Goal: Task Accomplishment & Management: Manage account settings

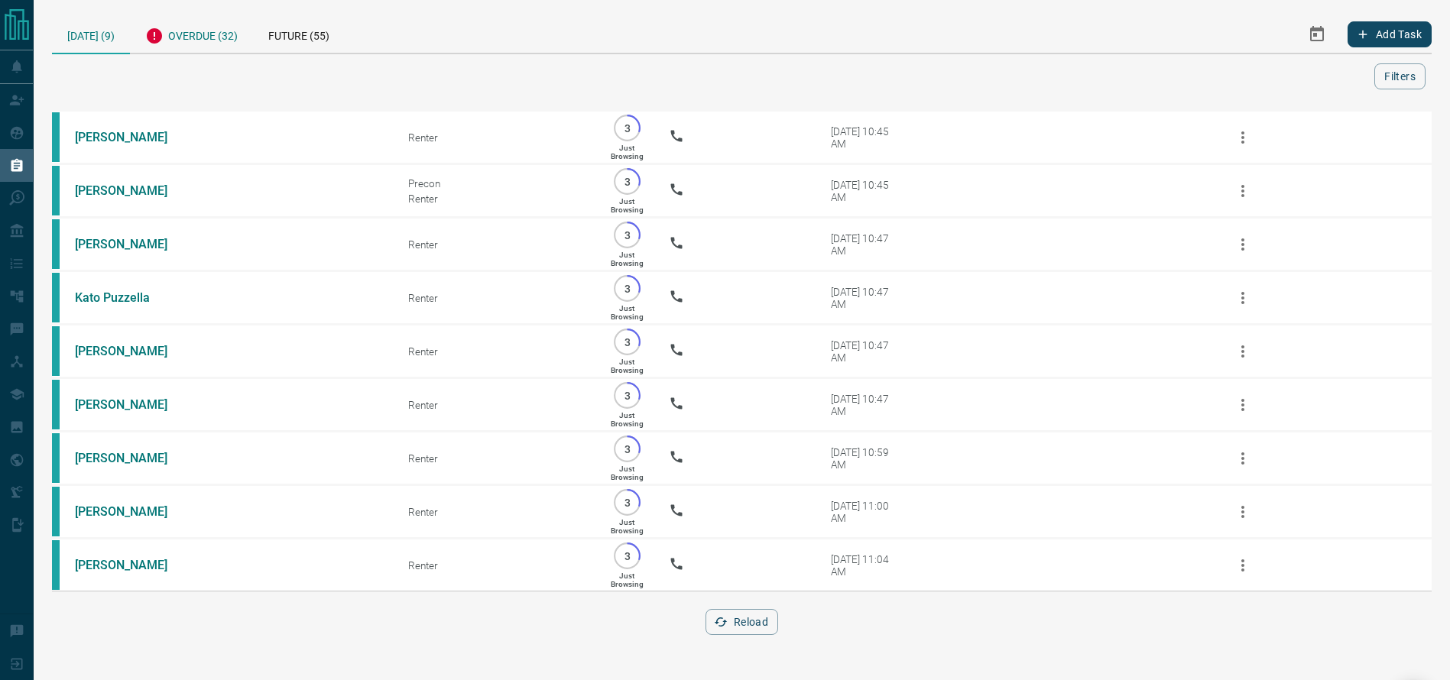
click at [221, 33] on div "Overdue (32)" at bounding box center [191, 33] width 123 height 37
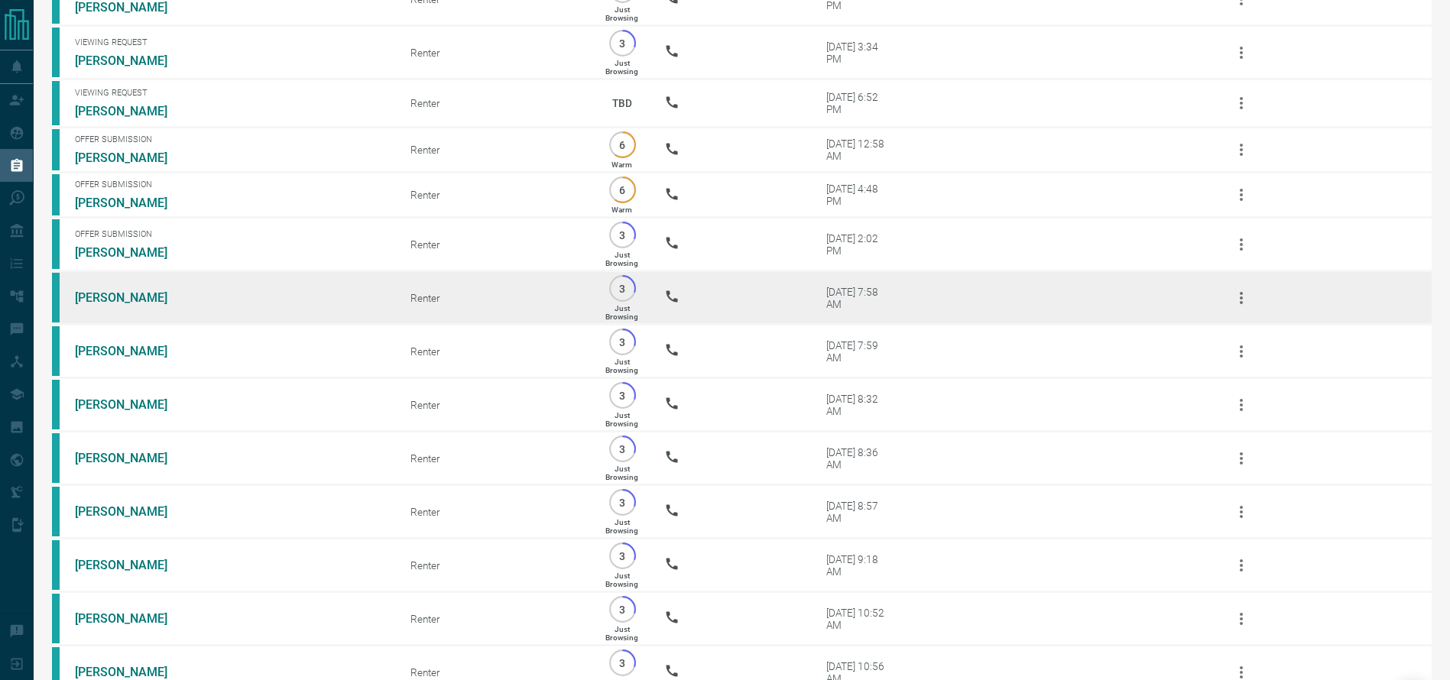
scroll to position [378, 0]
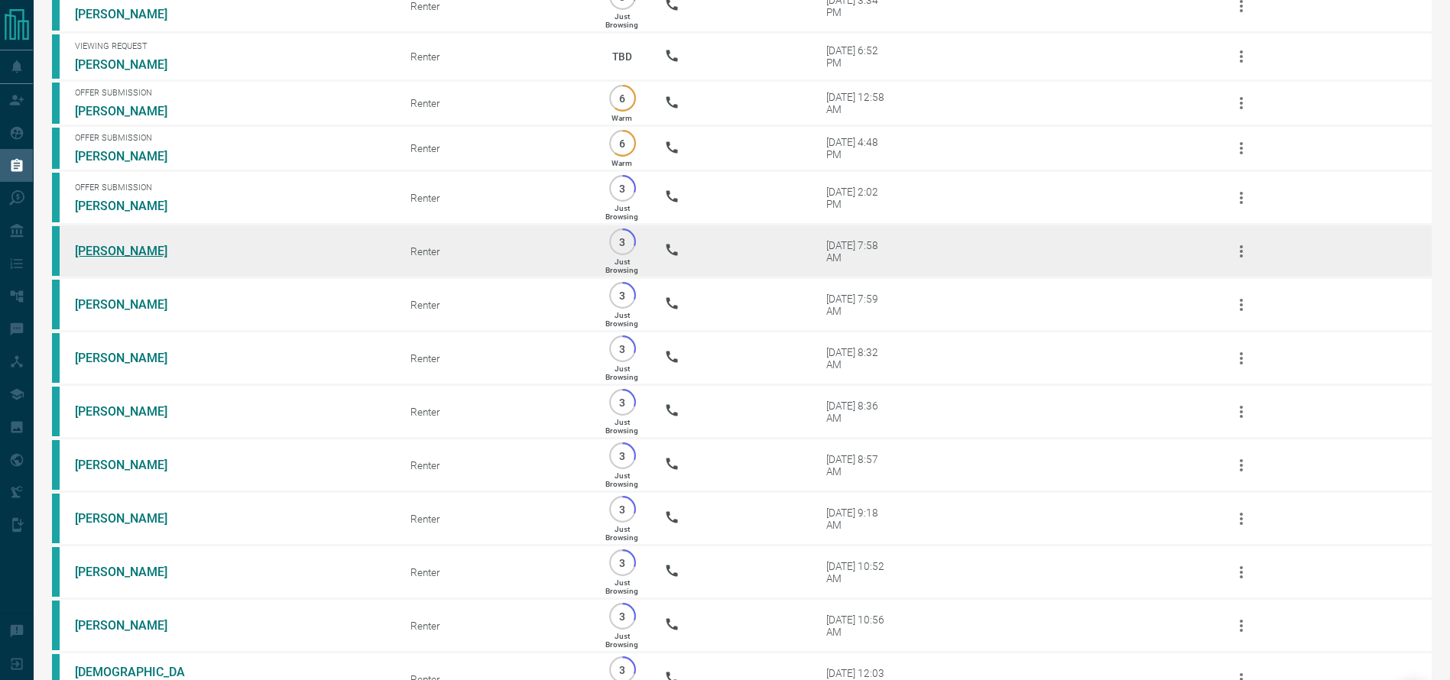
click at [86, 258] on link "[PERSON_NAME]" at bounding box center [132, 251] width 115 height 15
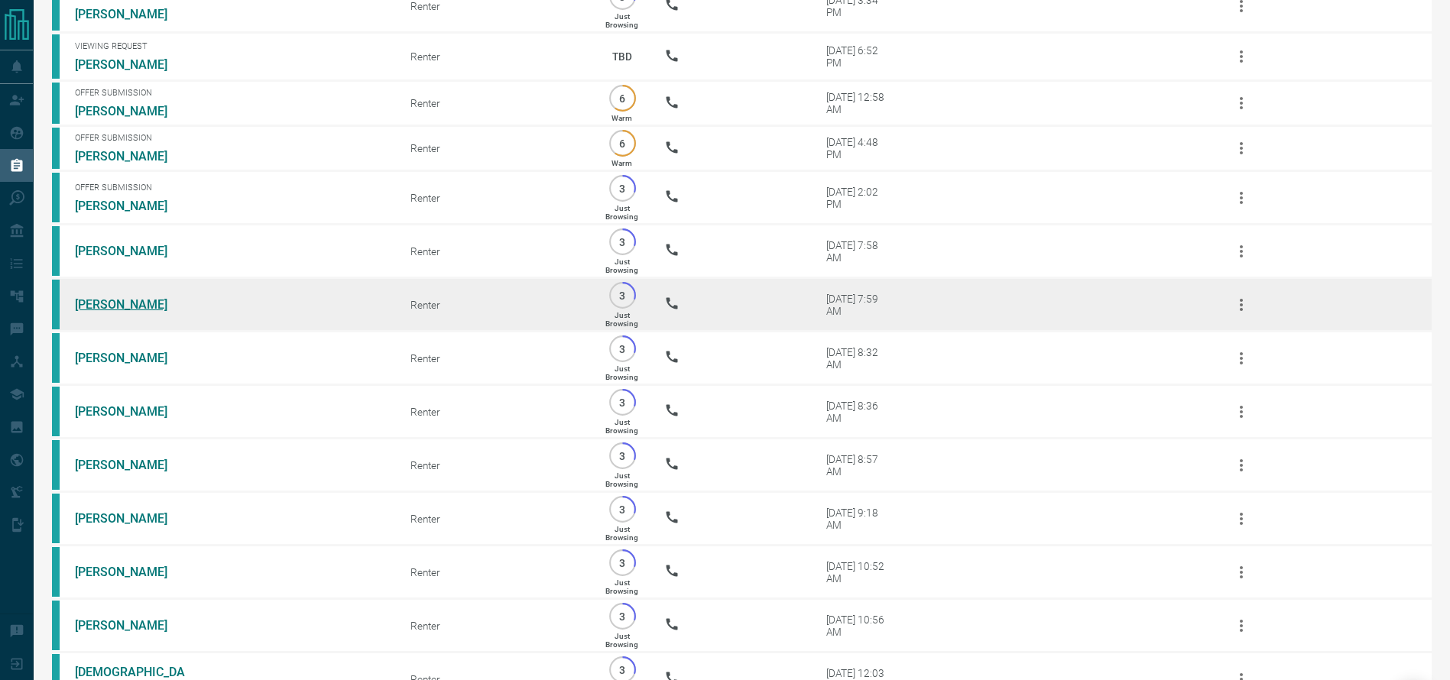
click at [95, 312] on link "[PERSON_NAME]" at bounding box center [132, 304] width 115 height 15
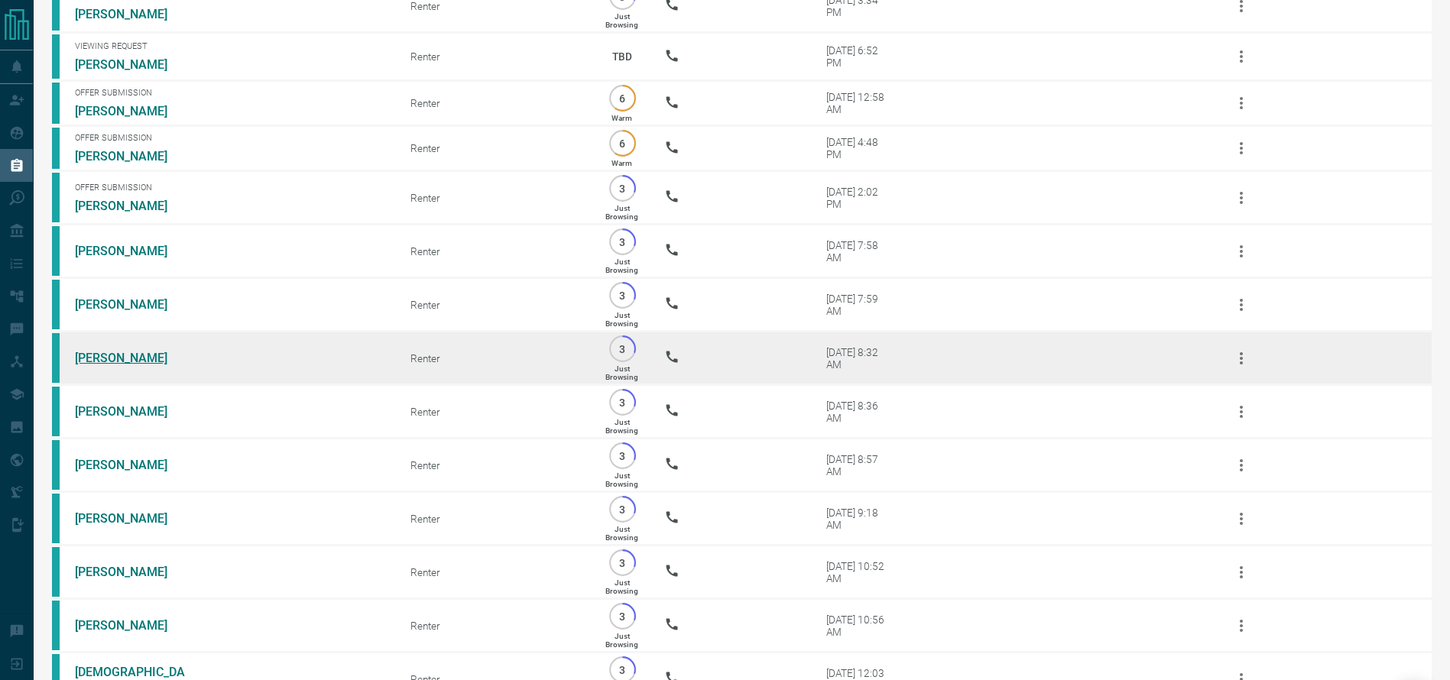
click at [139, 365] on link "[PERSON_NAME]" at bounding box center [132, 358] width 115 height 15
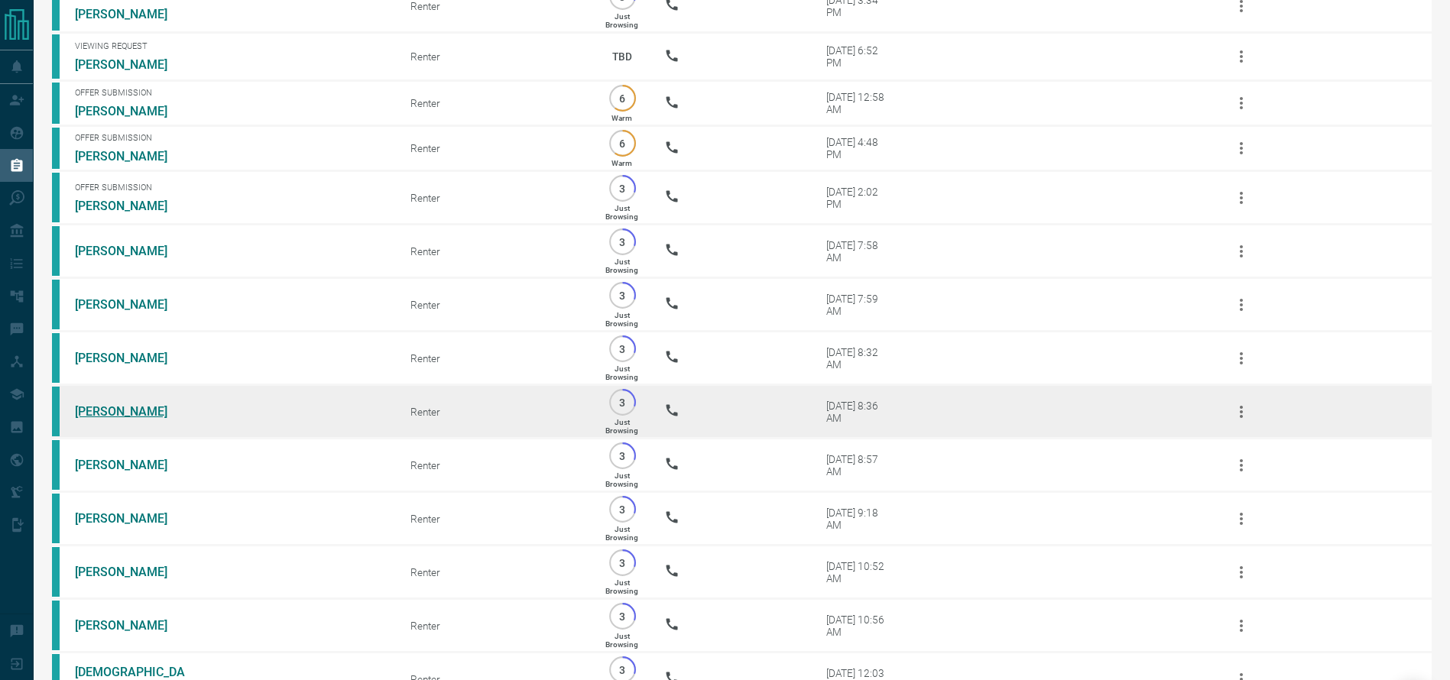
click at [115, 419] on link "[PERSON_NAME]" at bounding box center [132, 411] width 115 height 15
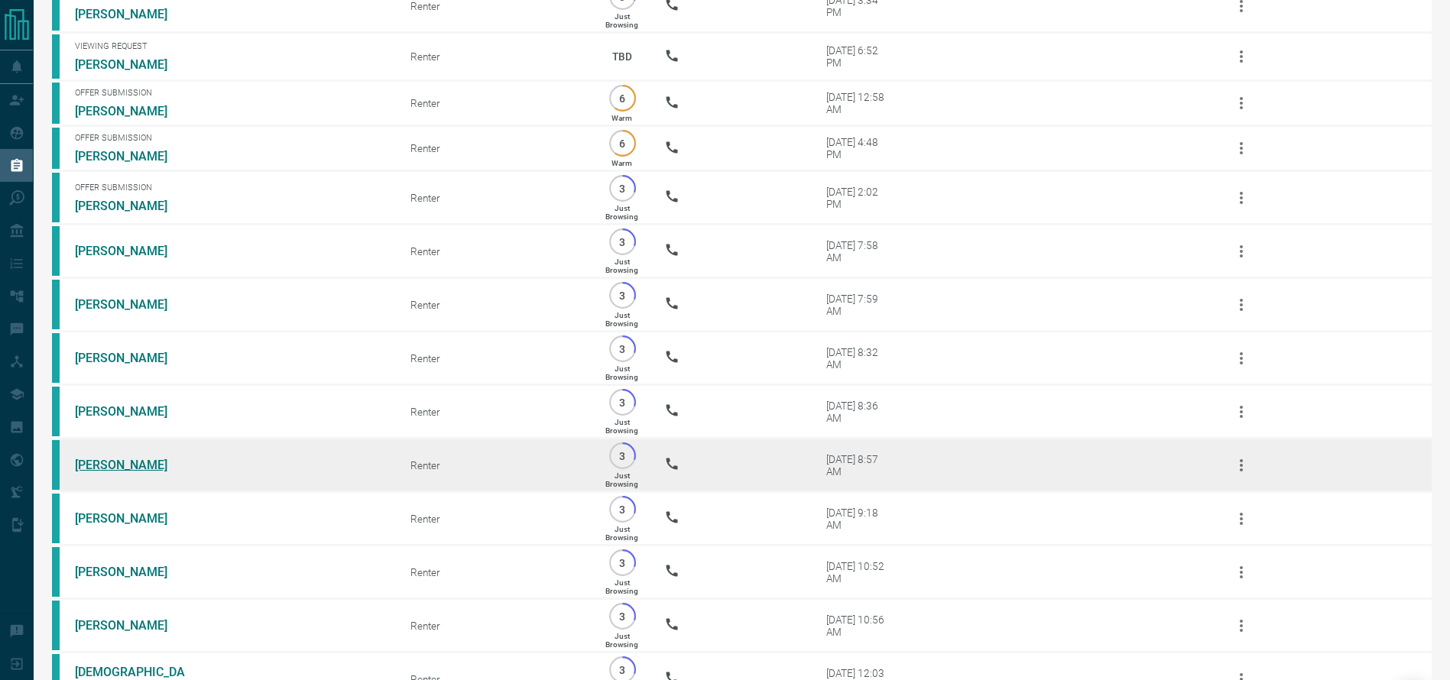
click at [116, 472] on link "[PERSON_NAME]" at bounding box center [132, 465] width 115 height 15
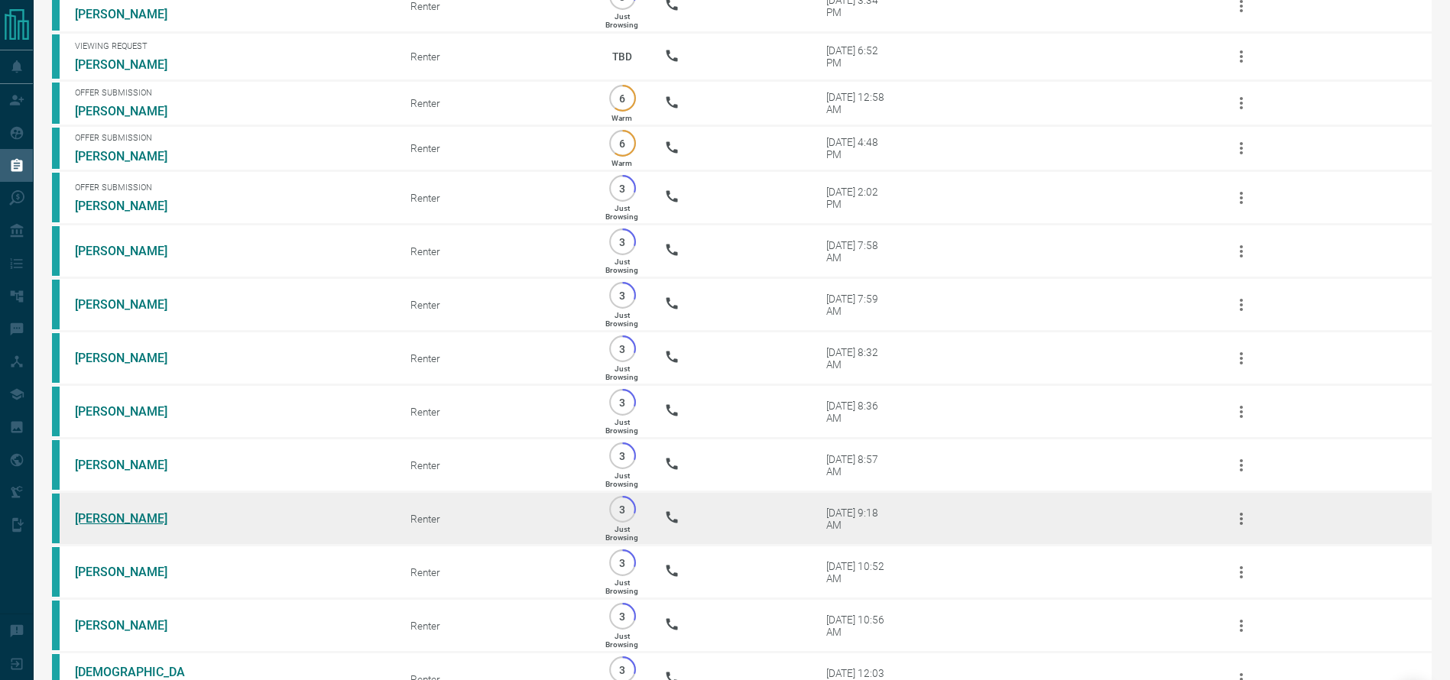
click at [118, 526] on link "[PERSON_NAME]" at bounding box center [132, 518] width 115 height 15
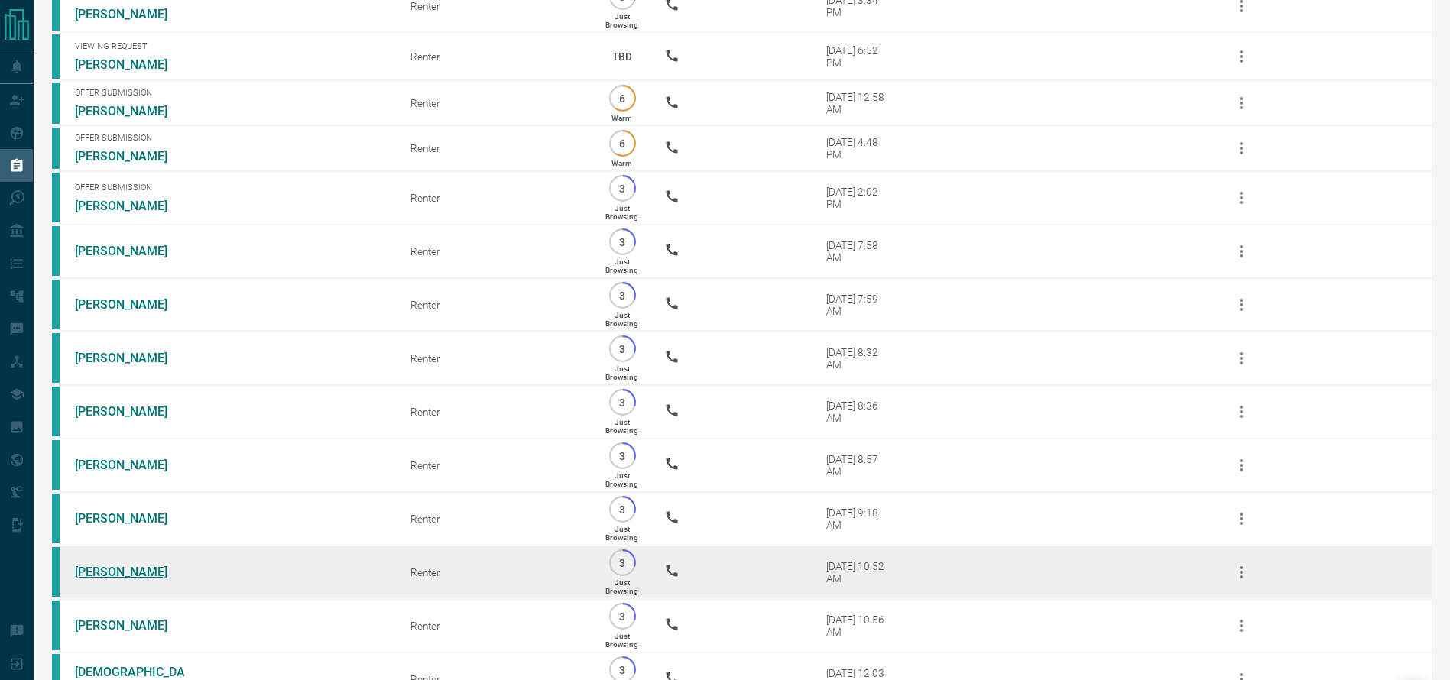
click at [136, 579] on link "[PERSON_NAME]" at bounding box center [132, 572] width 115 height 15
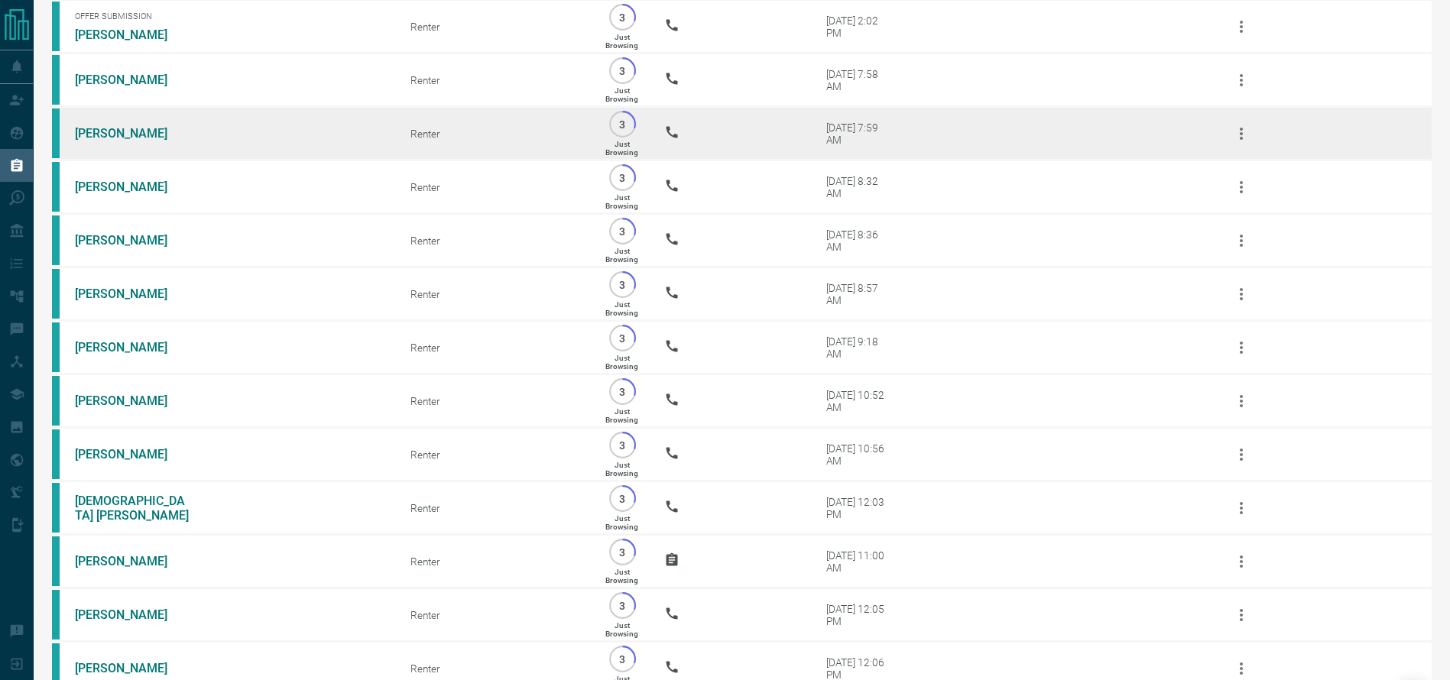
scroll to position [550, 0]
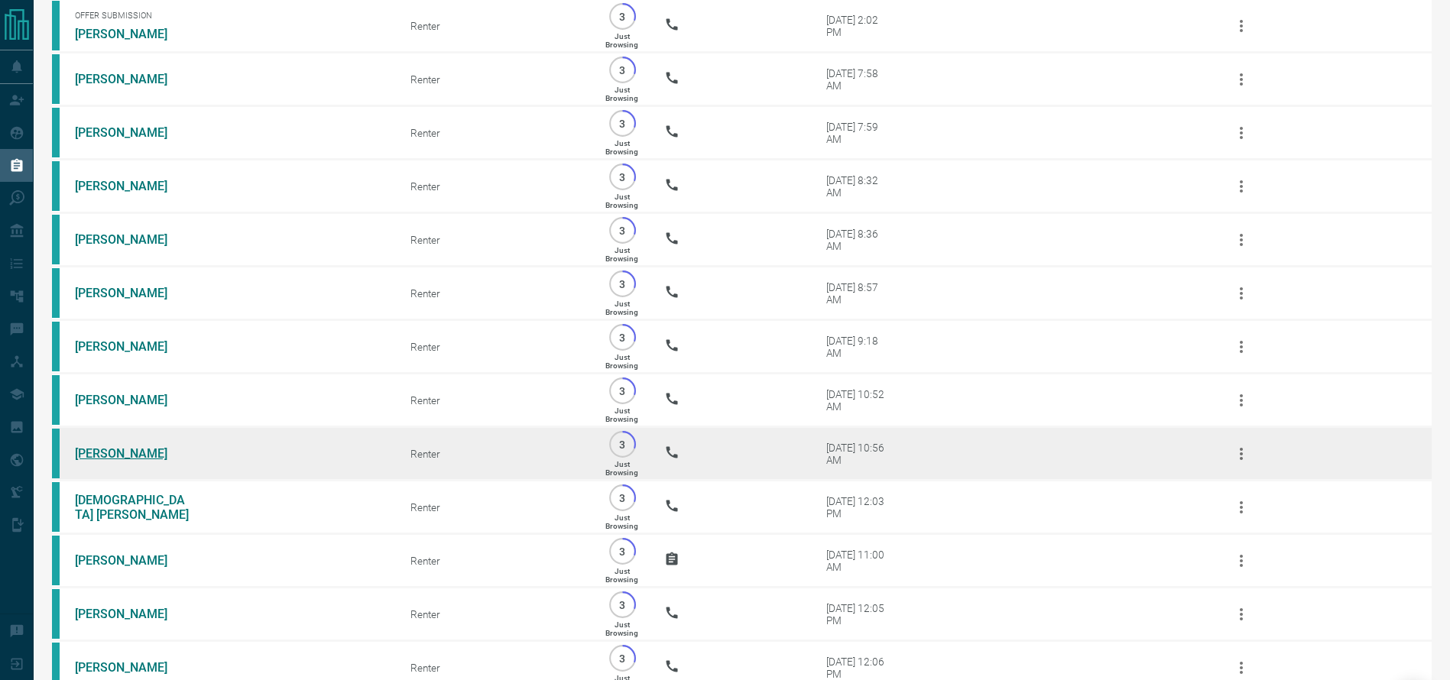
click at [141, 461] on link "[PERSON_NAME]" at bounding box center [132, 453] width 115 height 15
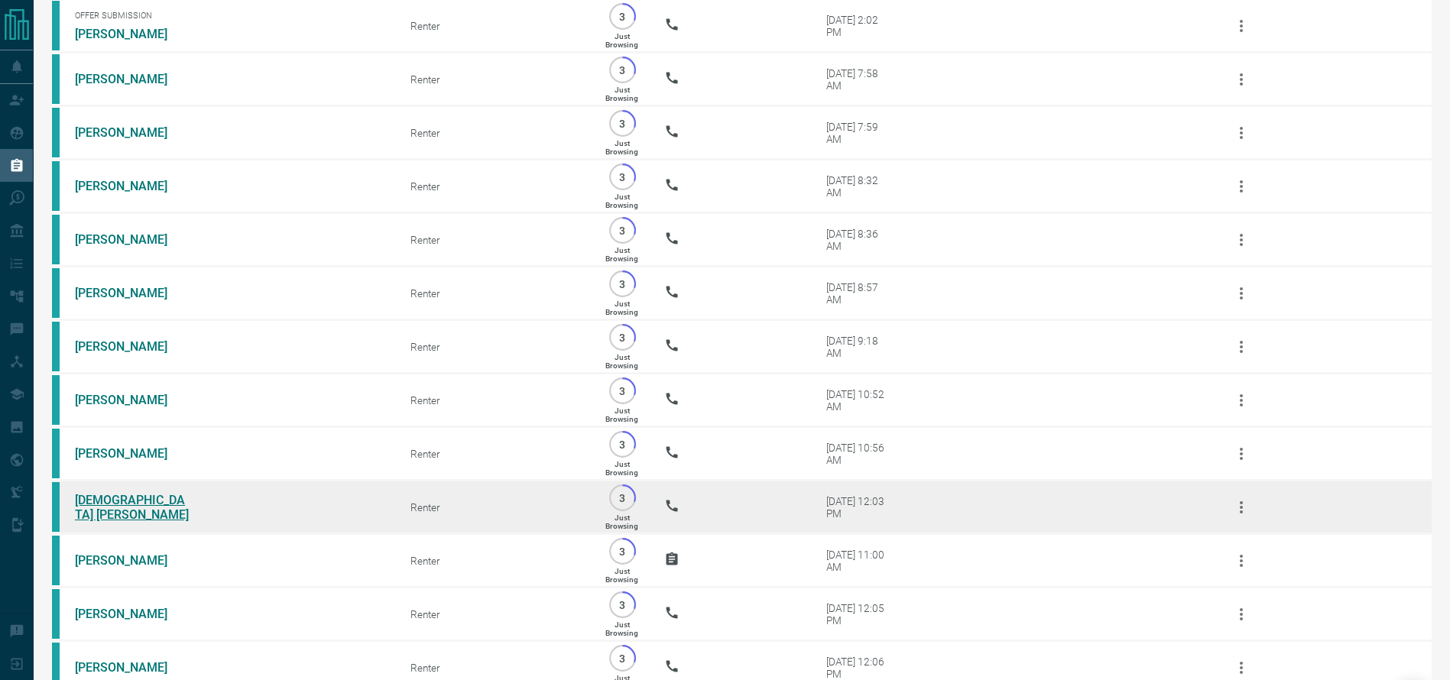
click at [89, 522] on link "[DEMOGRAPHIC_DATA] [PERSON_NAME]" at bounding box center [132, 507] width 115 height 29
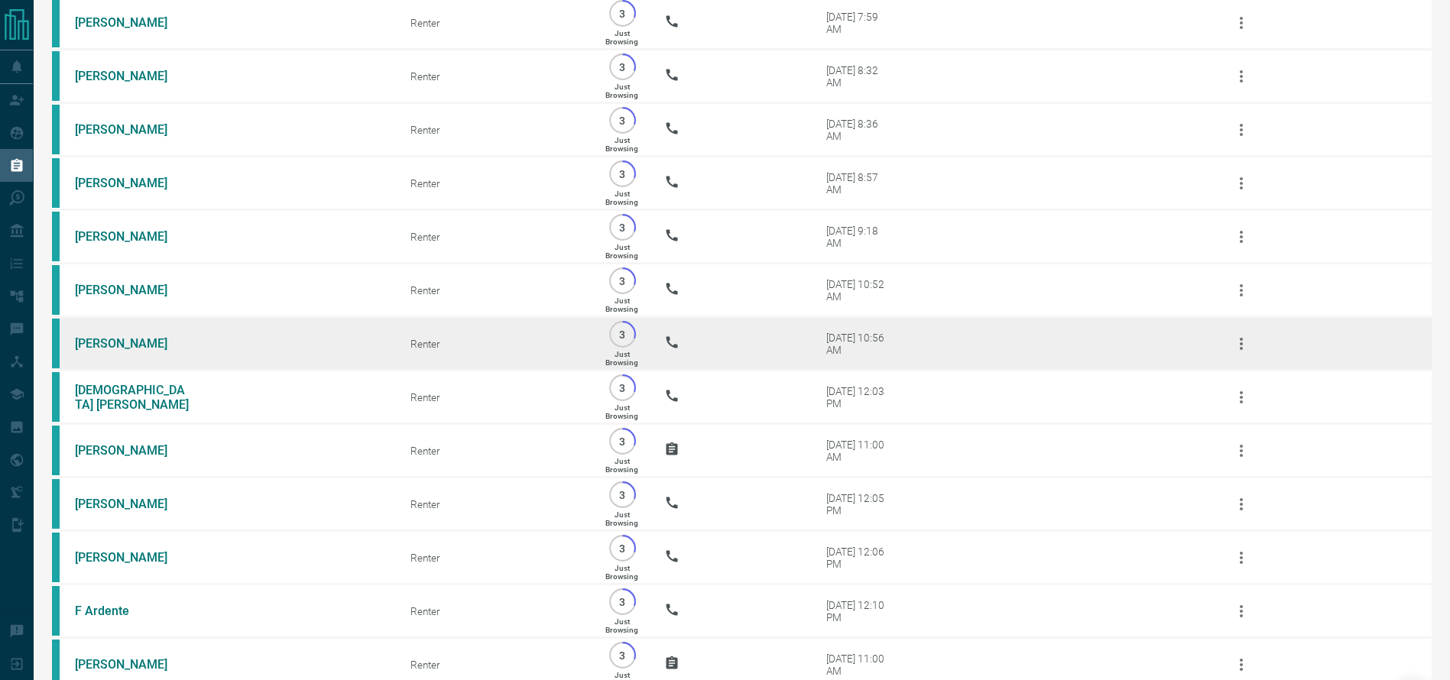
scroll to position [676, 0]
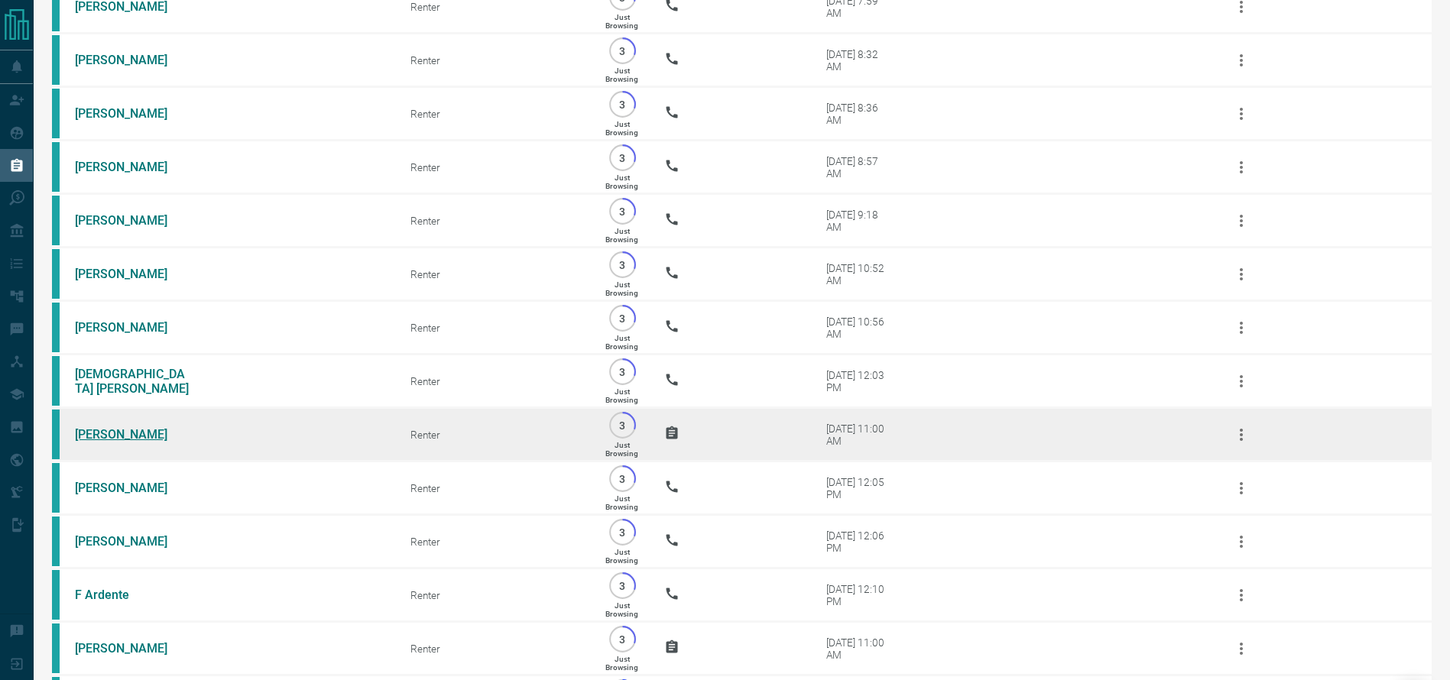
click at [157, 442] on link "[PERSON_NAME]" at bounding box center [132, 434] width 115 height 15
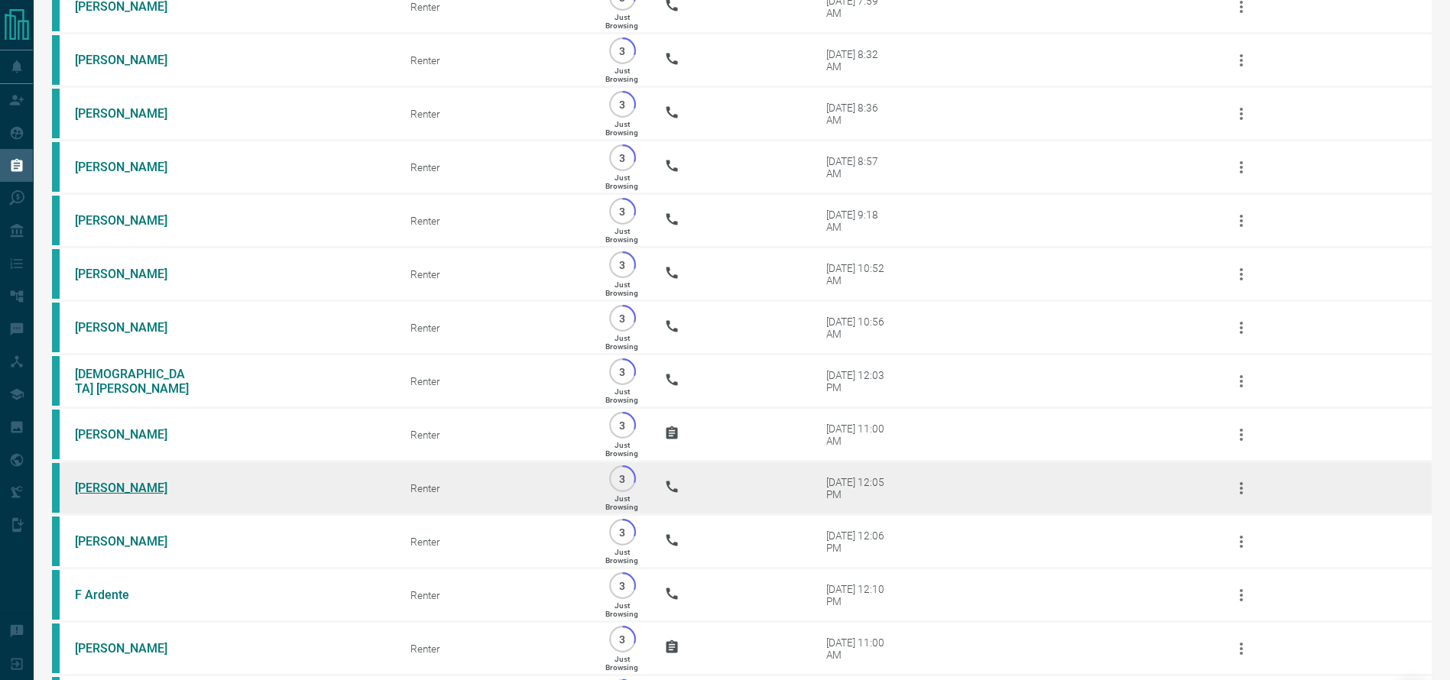
click at [97, 495] on link "[PERSON_NAME]" at bounding box center [132, 488] width 115 height 15
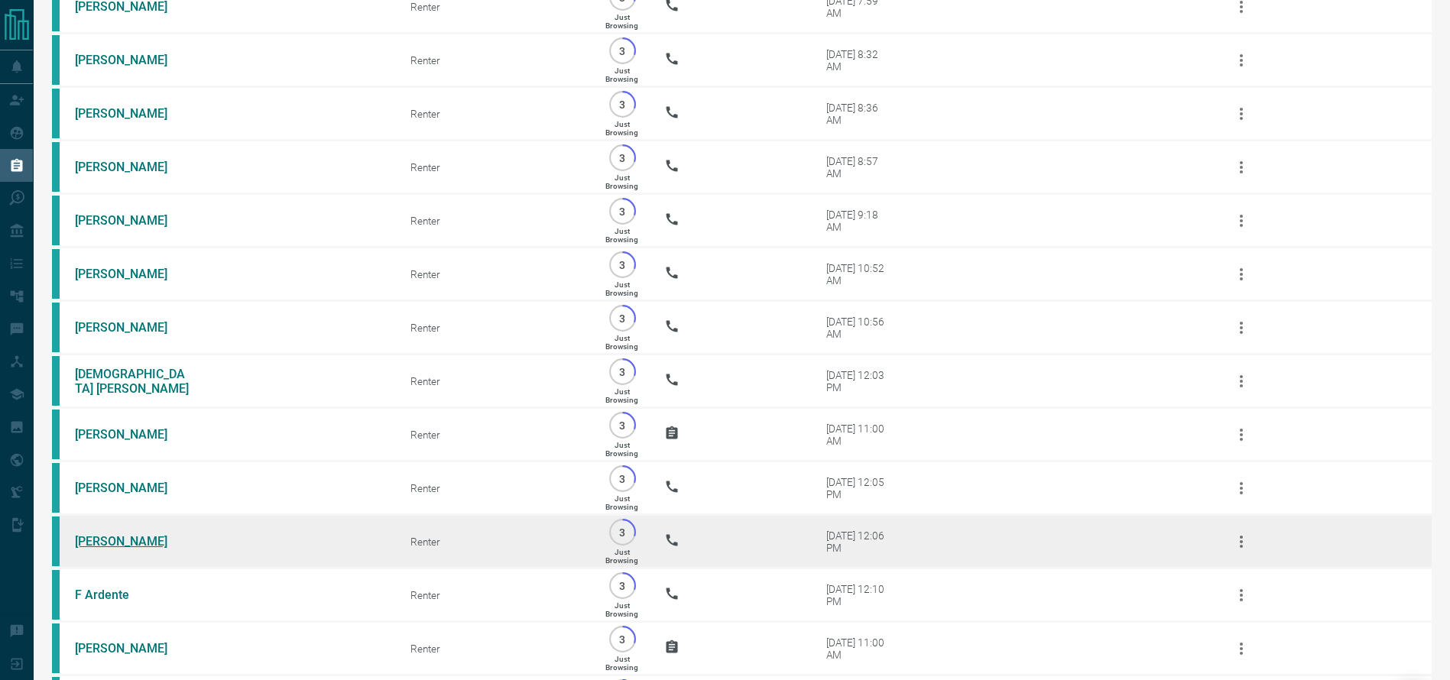
click at [128, 549] on link "[PERSON_NAME]" at bounding box center [132, 541] width 115 height 15
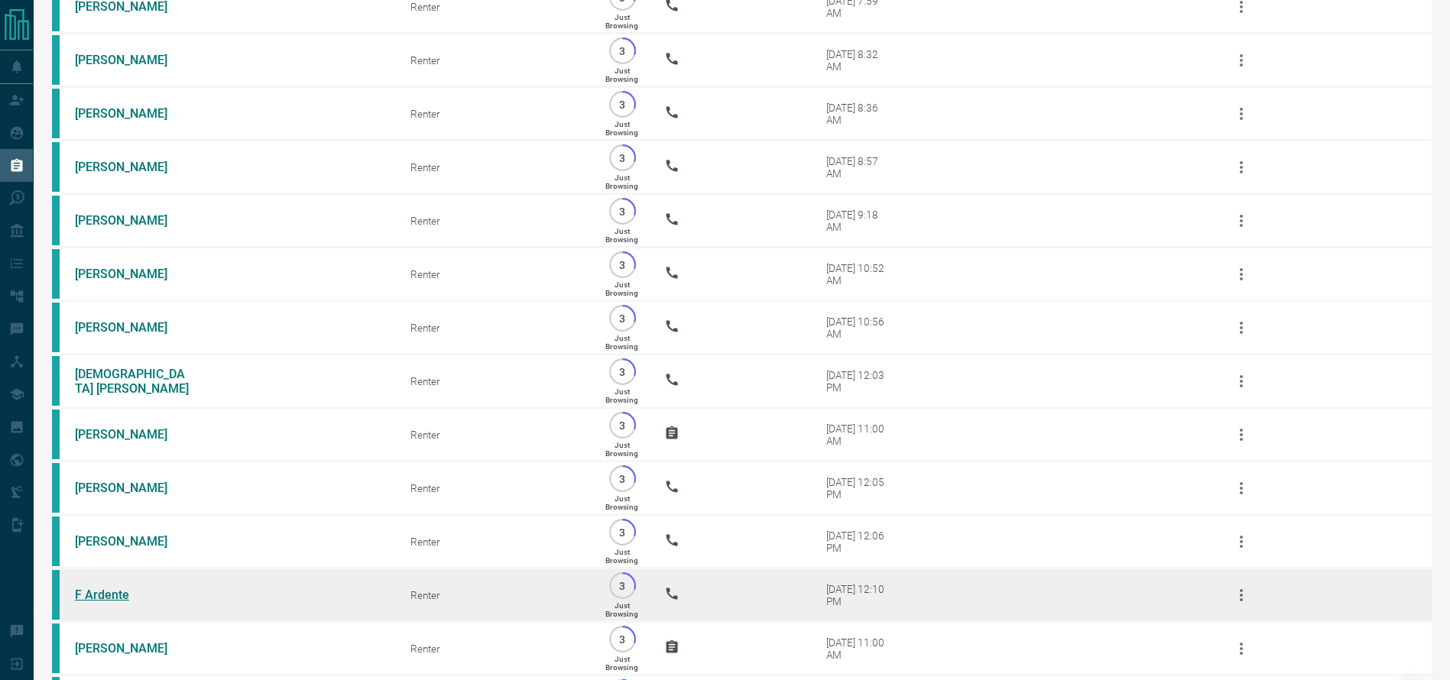
click at [109, 602] on link "F Ardente" at bounding box center [132, 595] width 115 height 15
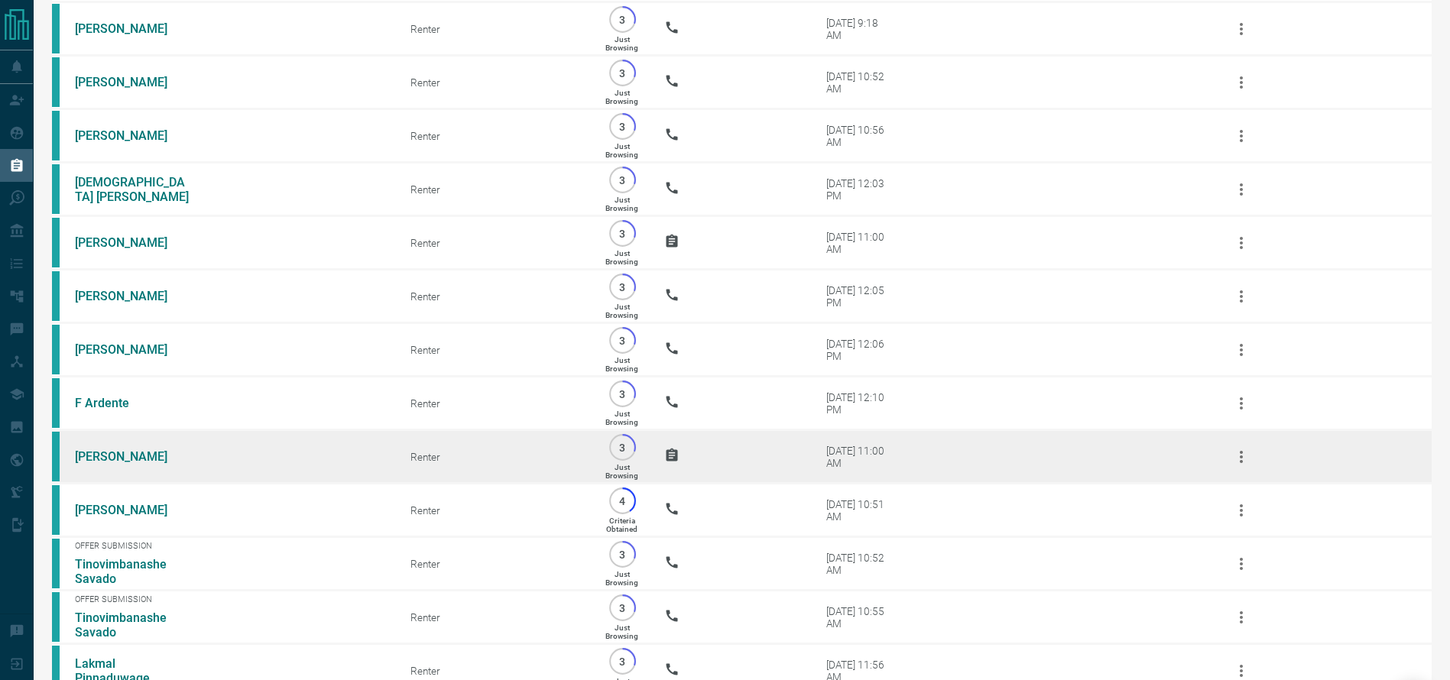
scroll to position [869, 0]
click at [121, 463] on link "[PERSON_NAME]" at bounding box center [132, 456] width 115 height 15
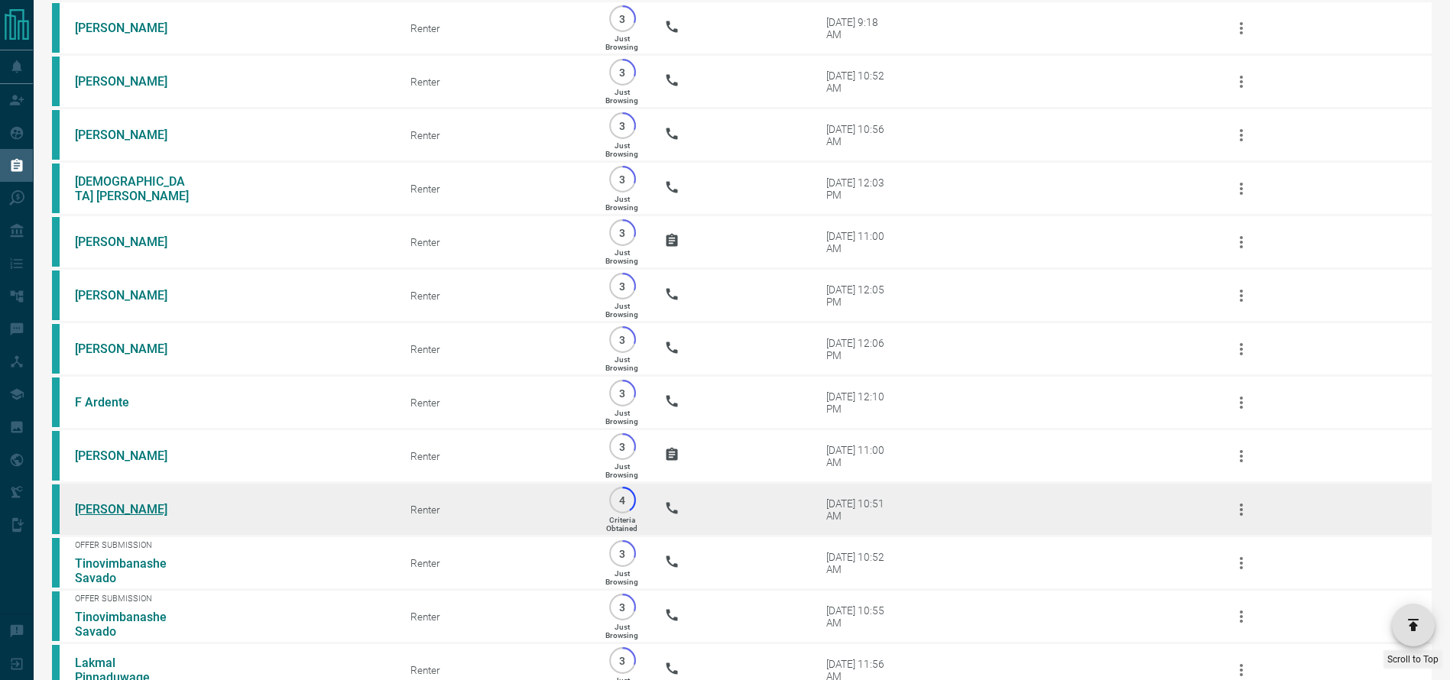
click at [131, 517] on link "[PERSON_NAME]" at bounding box center [132, 509] width 115 height 15
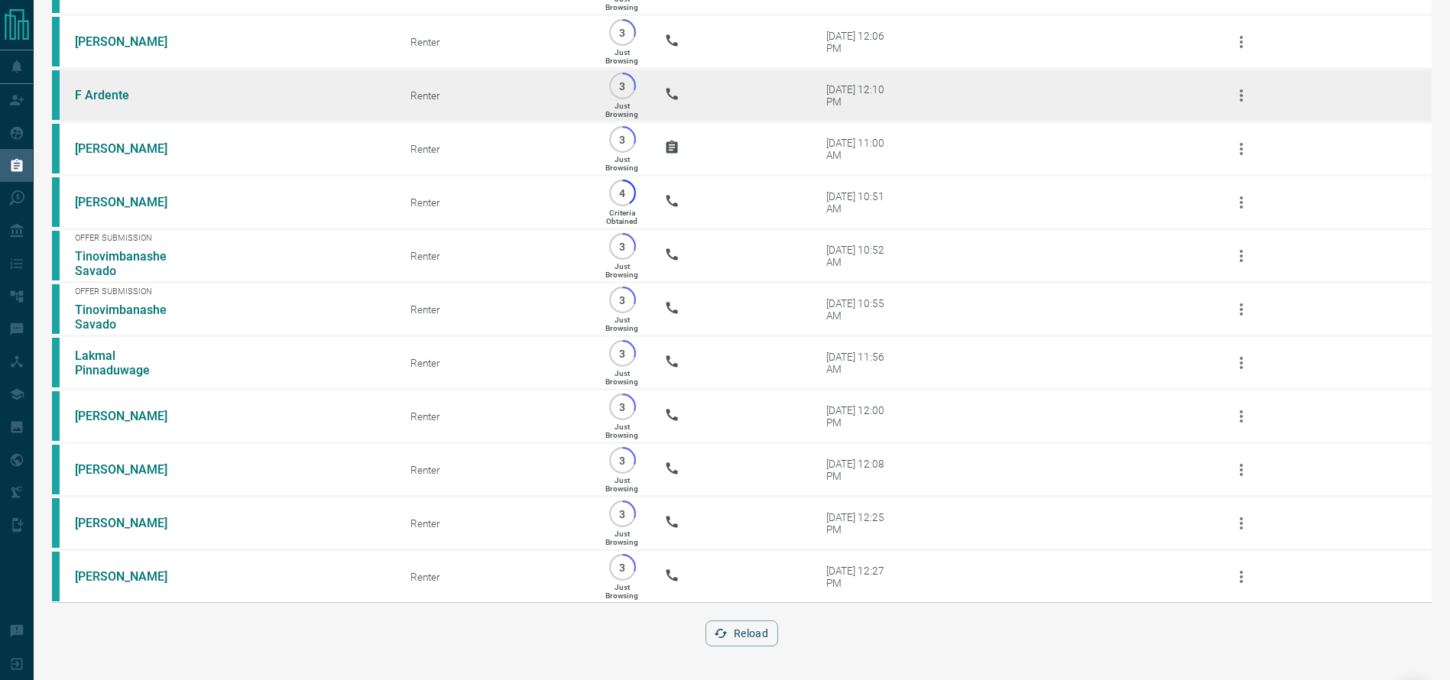
scroll to position [1243, 0]
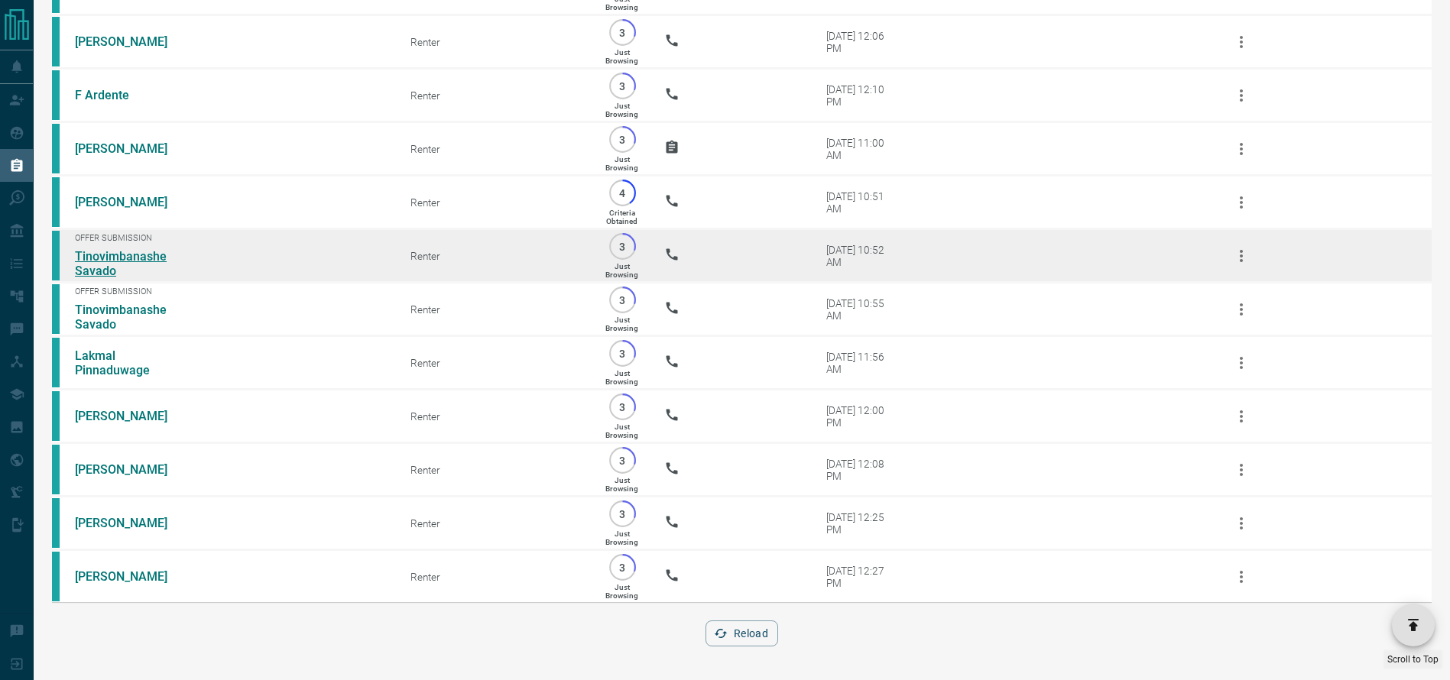
click at [120, 268] on link "Tinovimbanashe Savado" at bounding box center [132, 263] width 115 height 29
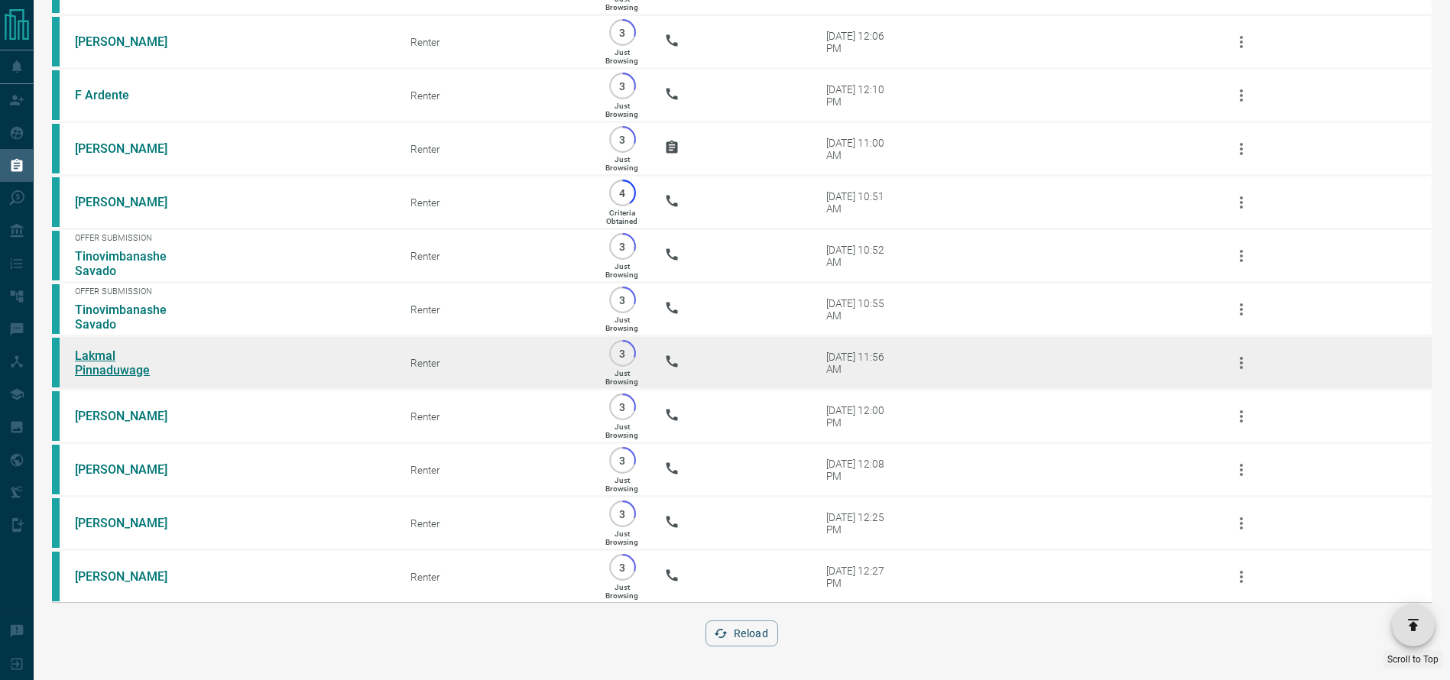
click at [92, 364] on link "Lakmal Pinnaduwage" at bounding box center [132, 363] width 115 height 29
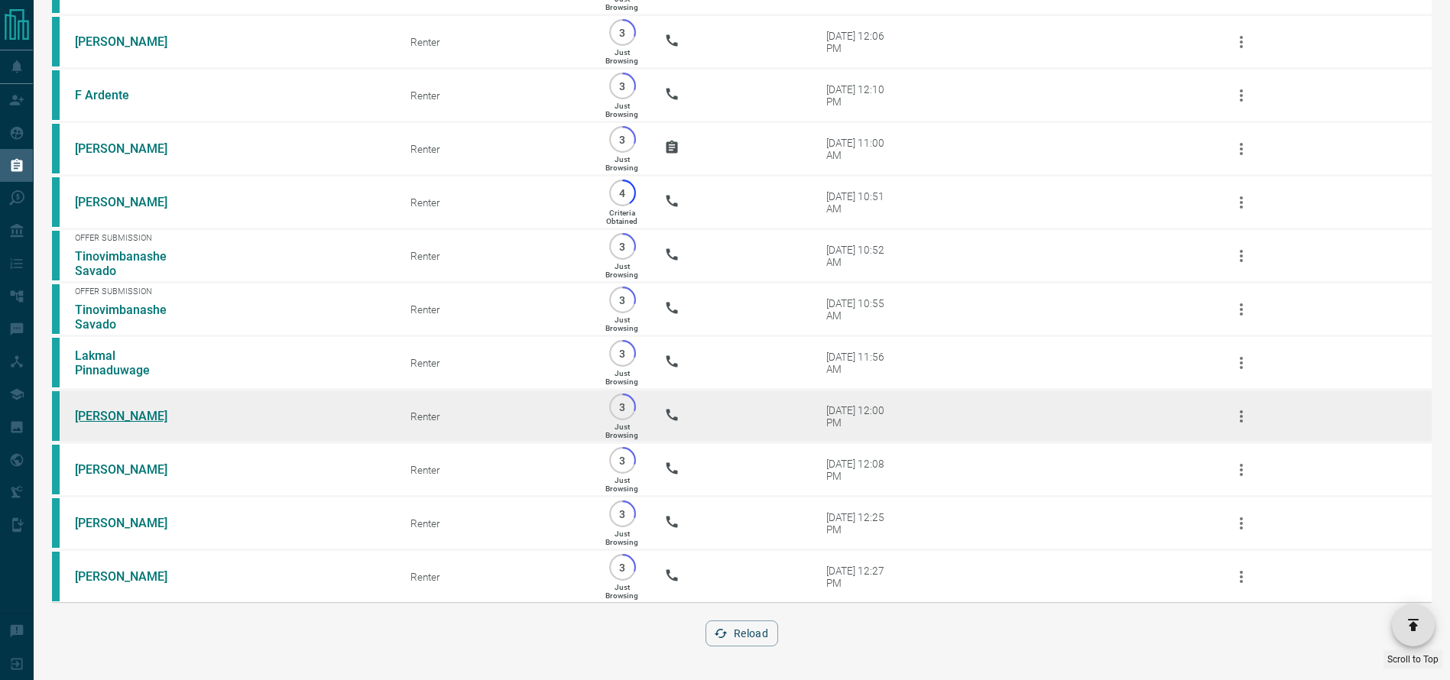
click at [114, 423] on link "[PERSON_NAME]" at bounding box center [132, 416] width 115 height 15
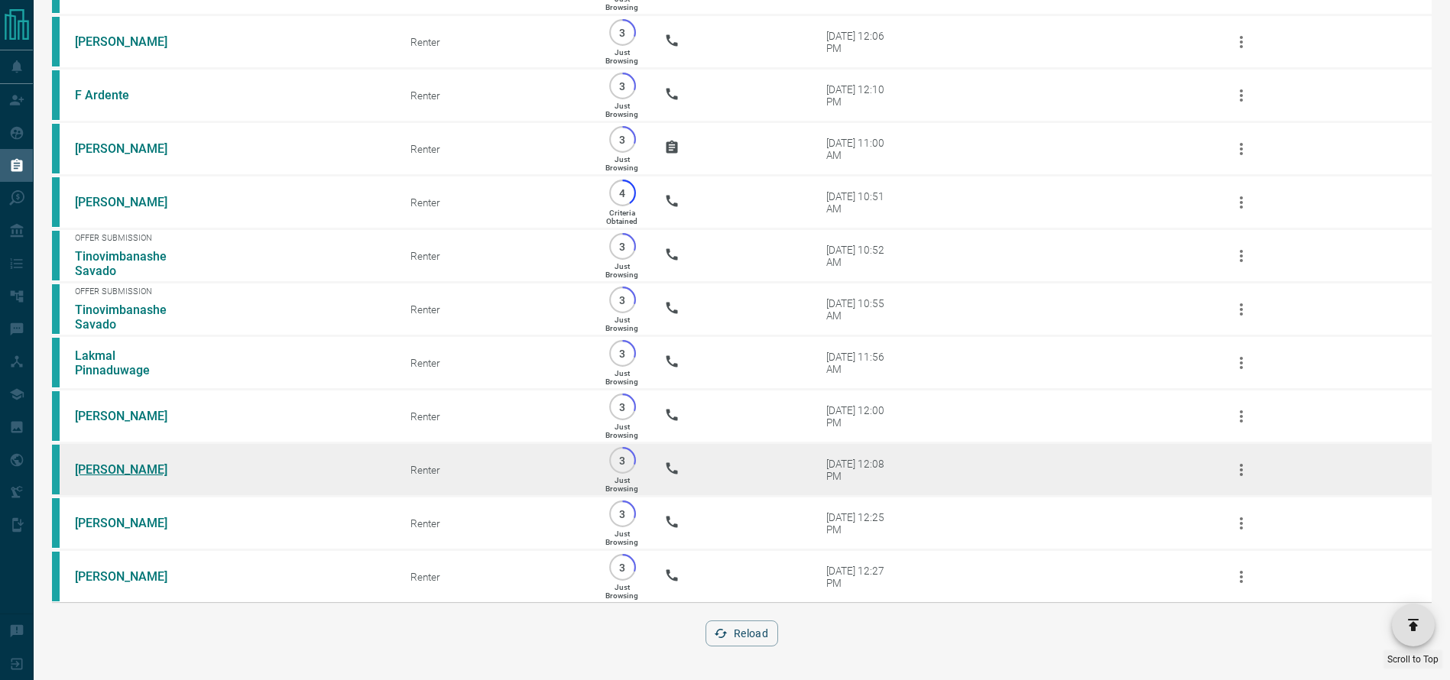
click at [105, 475] on link "[PERSON_NAME]" at bounding box center [132, 469] width 115 height 15
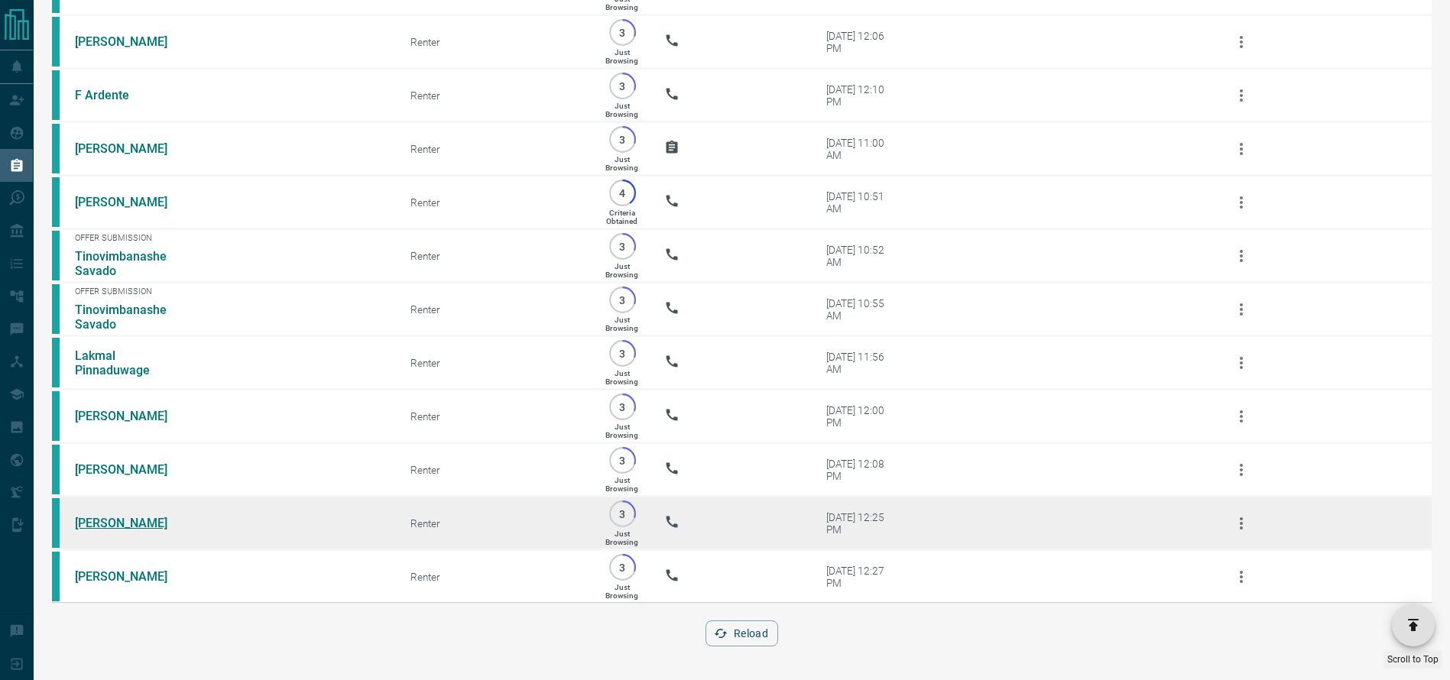
click at [105, 530] on link "[PERSON_NAME]" at bounding box center [132, 523] width 115 height 15
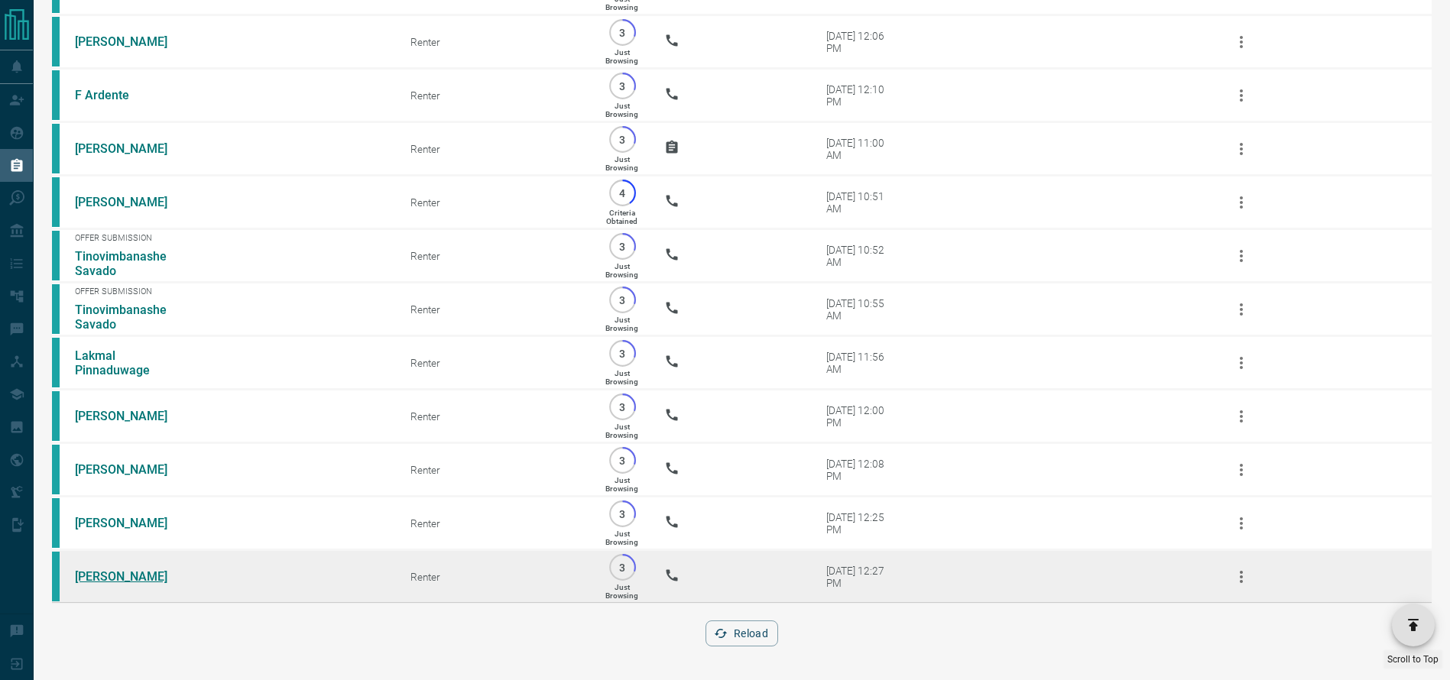
click at [93, 584] on link "[PERSON_NAME]" at bounding box center [132, 576] width 115 height 15
